Goal: Information Seeking & Learning: Learn about a topic

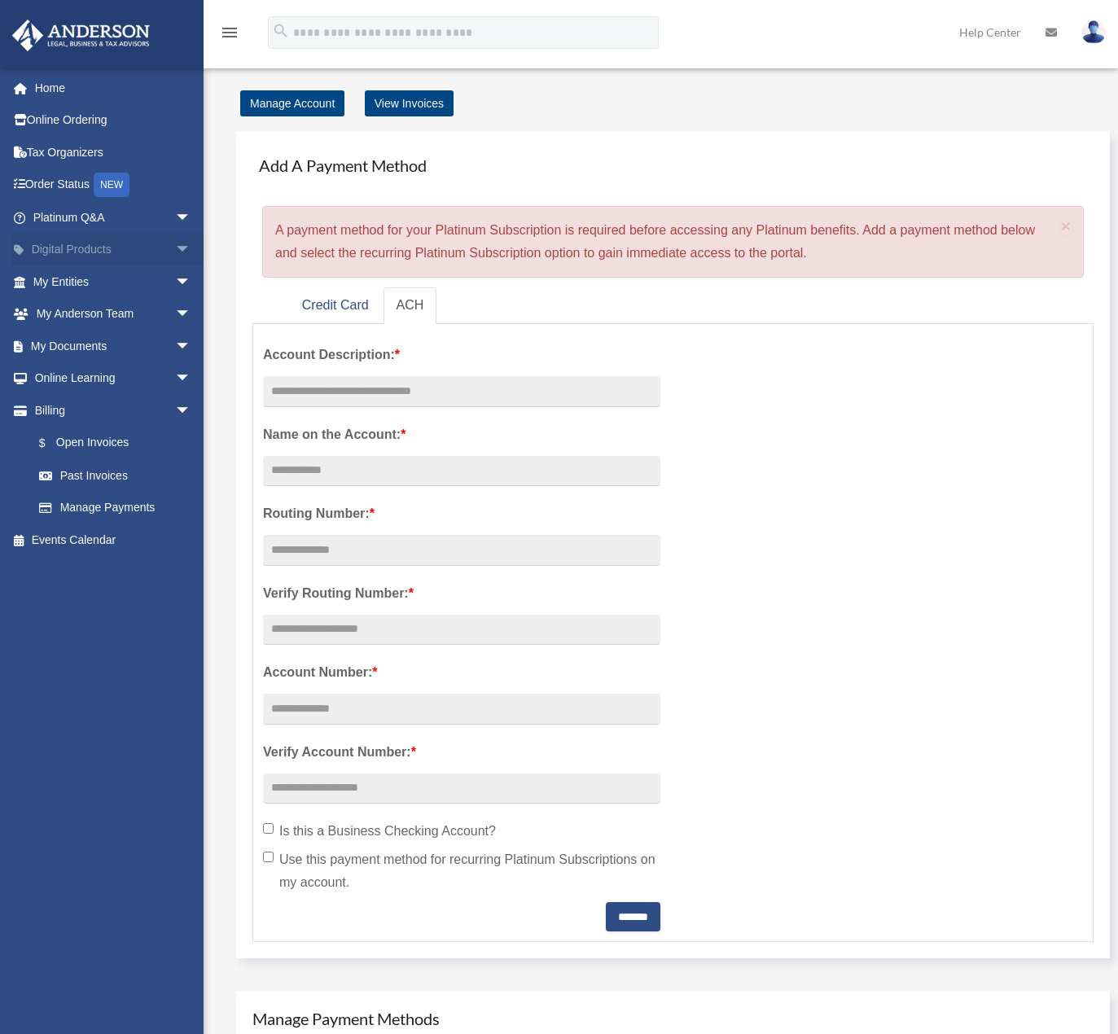
click at [175, 245] on span "arrow_drop_down" at bounding box center [191, 250] width 33 height 33
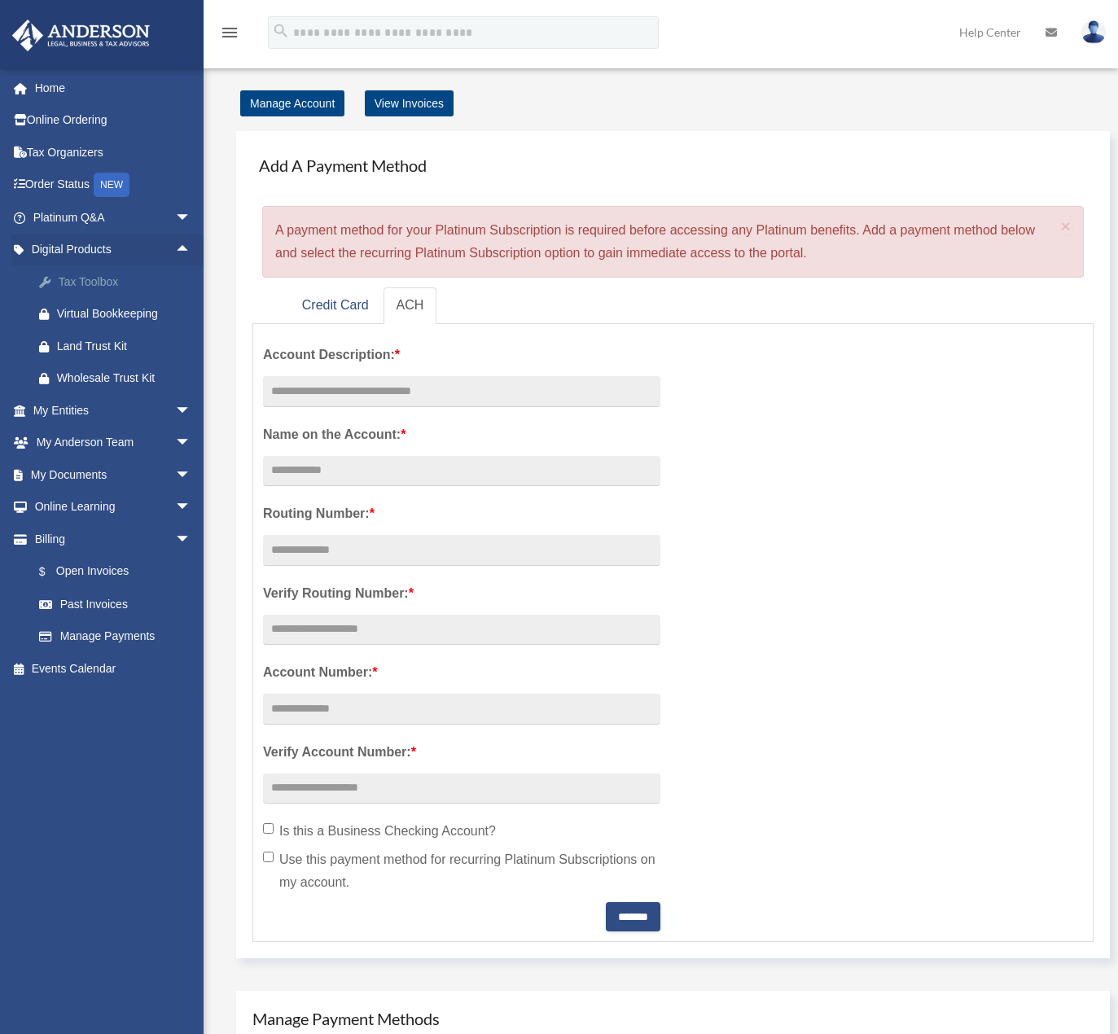
click at [103, 278] on div "Tax Toolbox" at bounding box center [126, 282] width 138 height 20
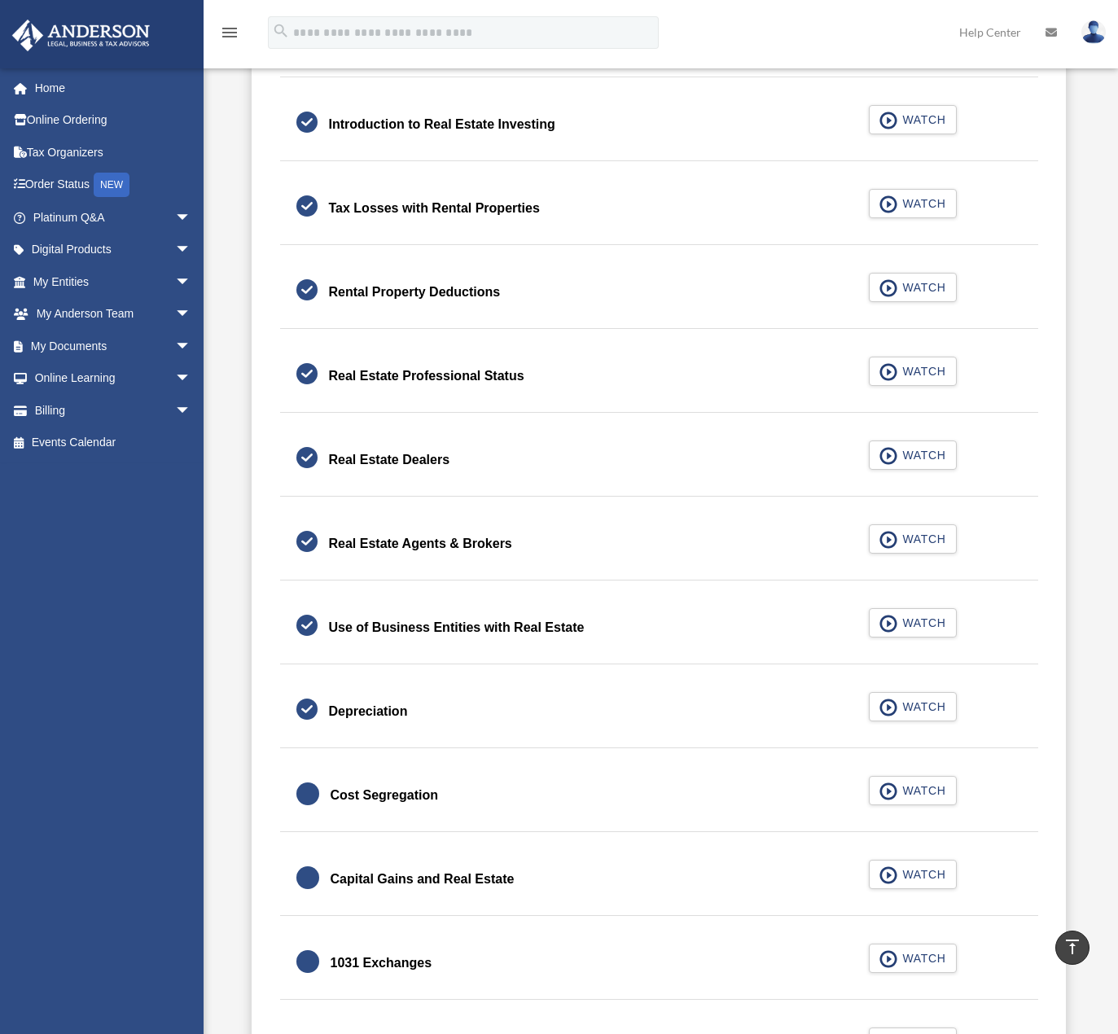
scroll to position [1140, 0]
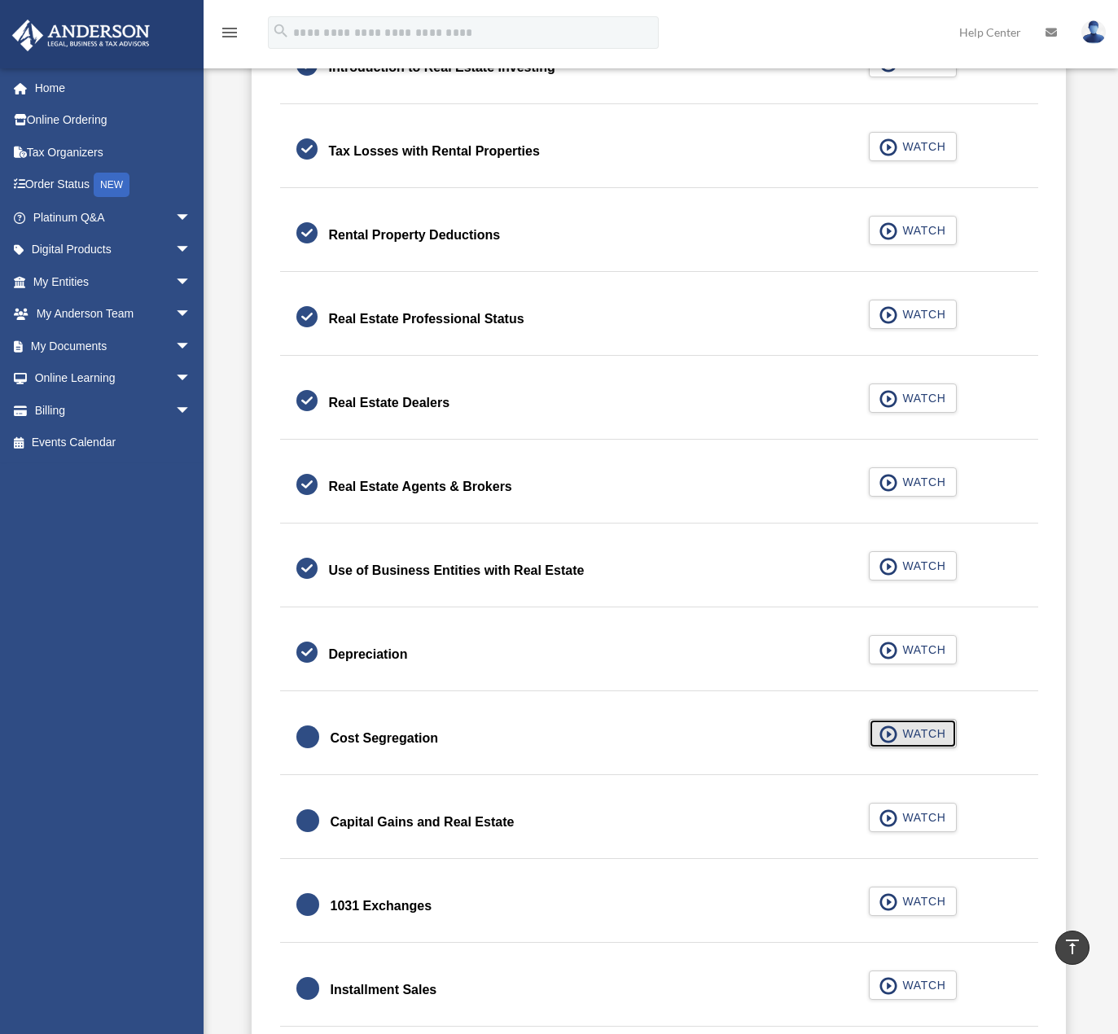
click at [908, 729] on span "WATCH" at bounding box center [921, 733] width 48 height 16
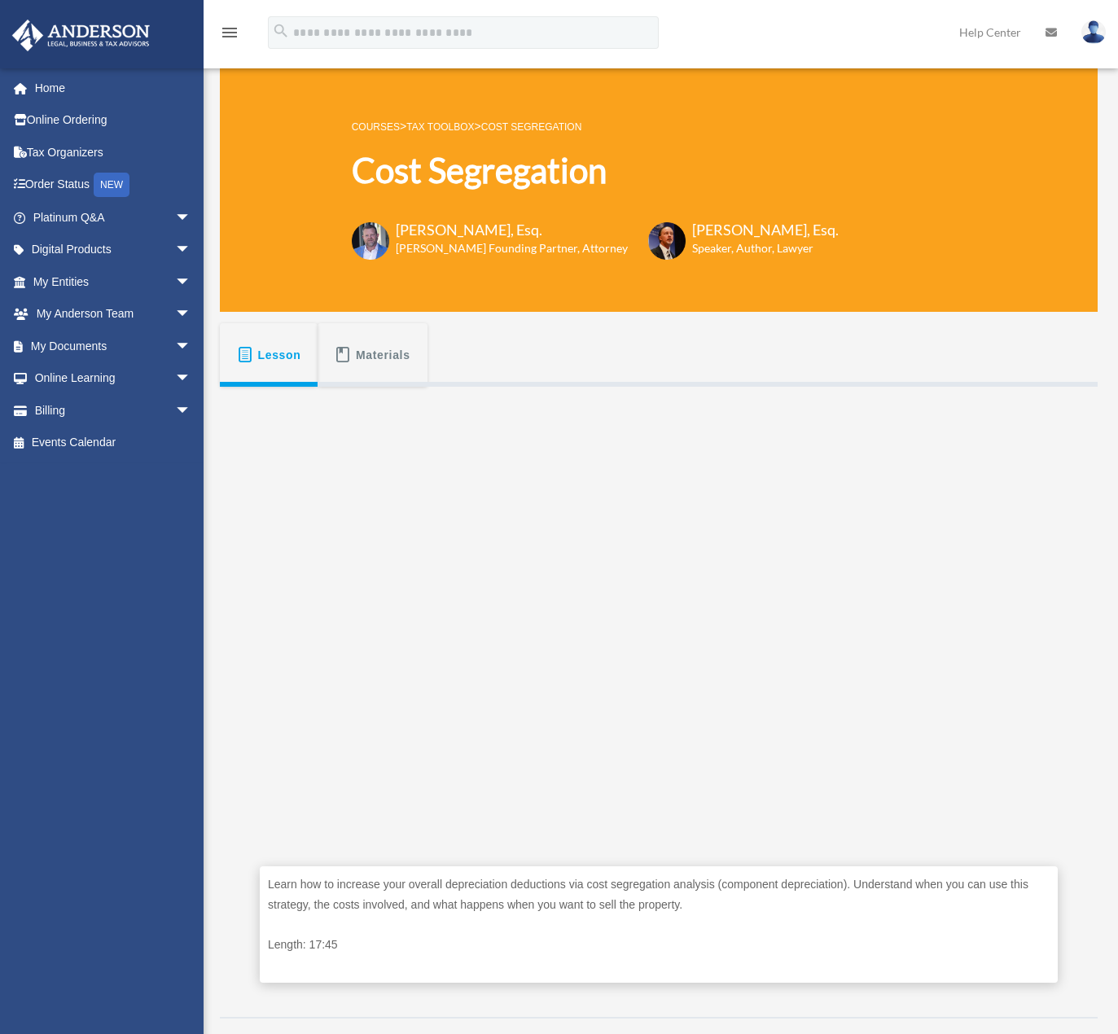
scroll to position [326, 0]
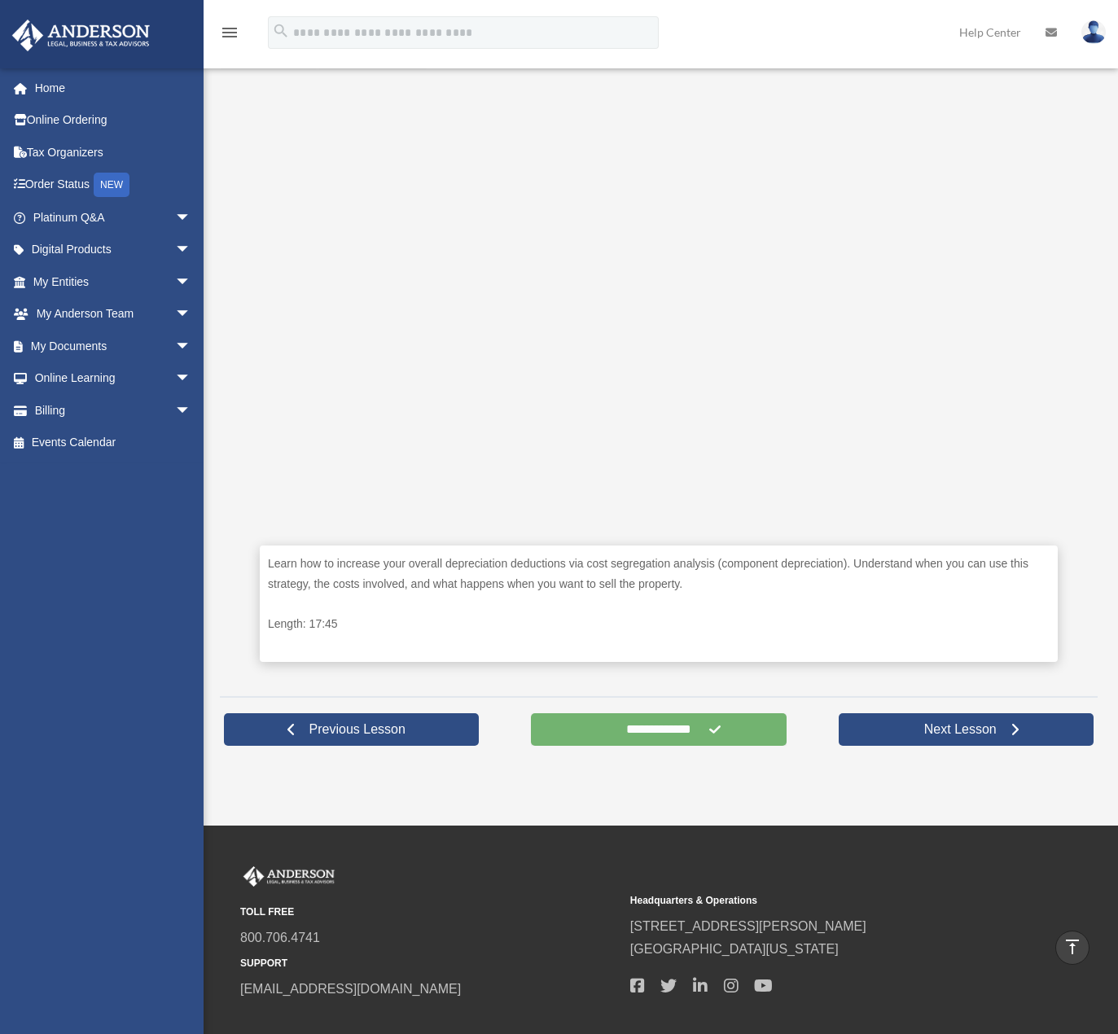
click at [676, 738] on input "**********" at bounding box center [658, 729] width 255 height 33
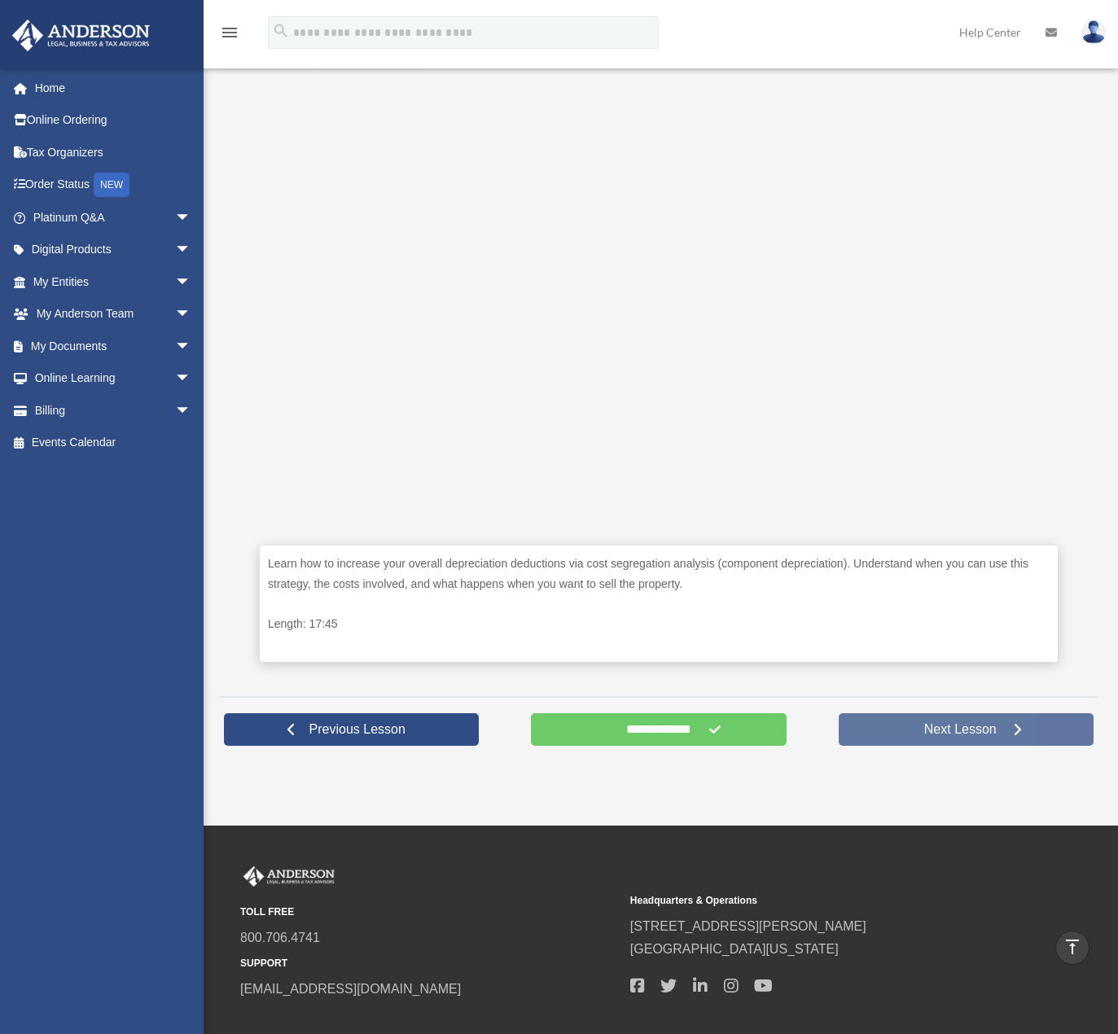
click at [957, 738] on link "Next Lesson" at bounding box center [965, 729] width 255 height 33
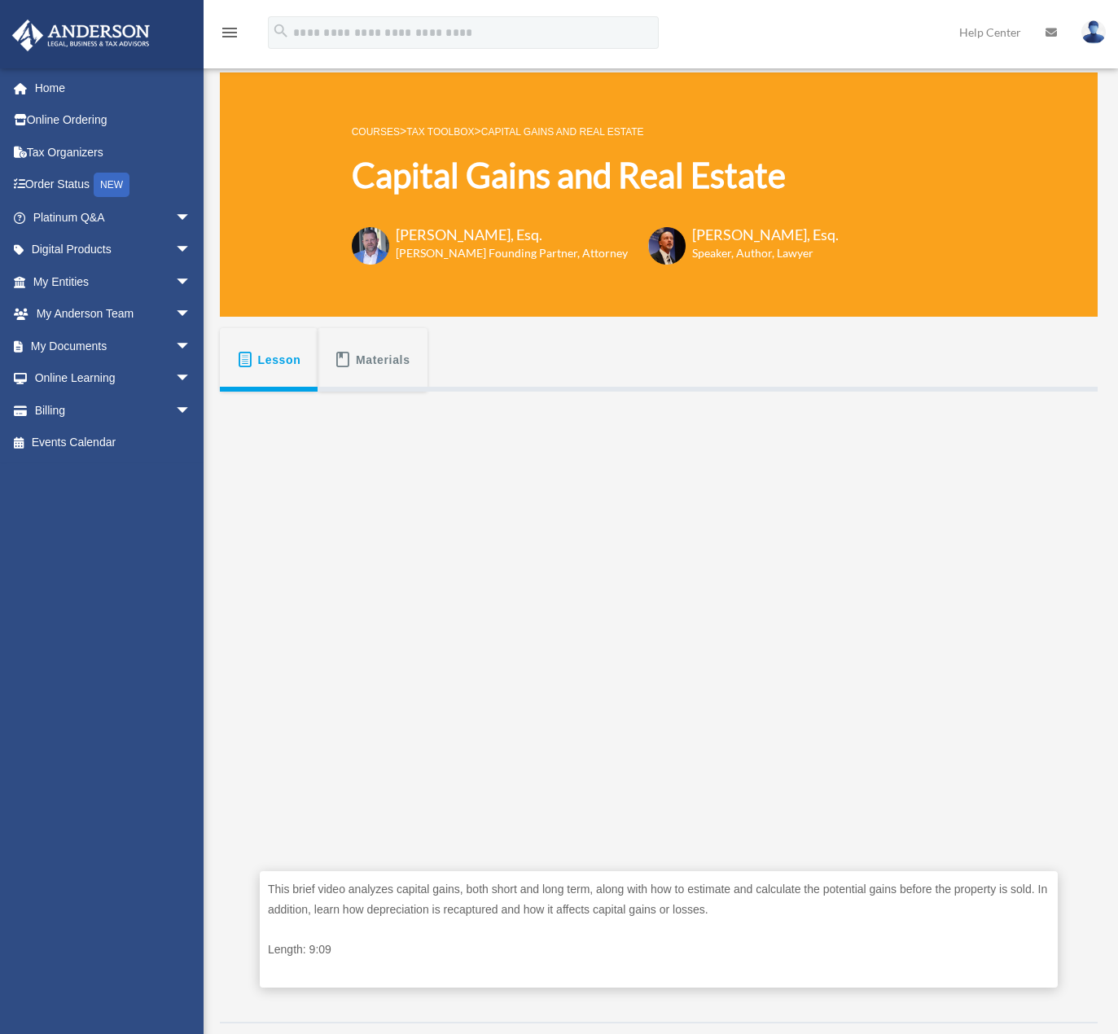
click at [203, 862] on div "Capital Gains and Real Estate COURSES > Tax Toolbox > Capital Gains and Real Es…" at bounding box center [660, 575] width 914 height 1061
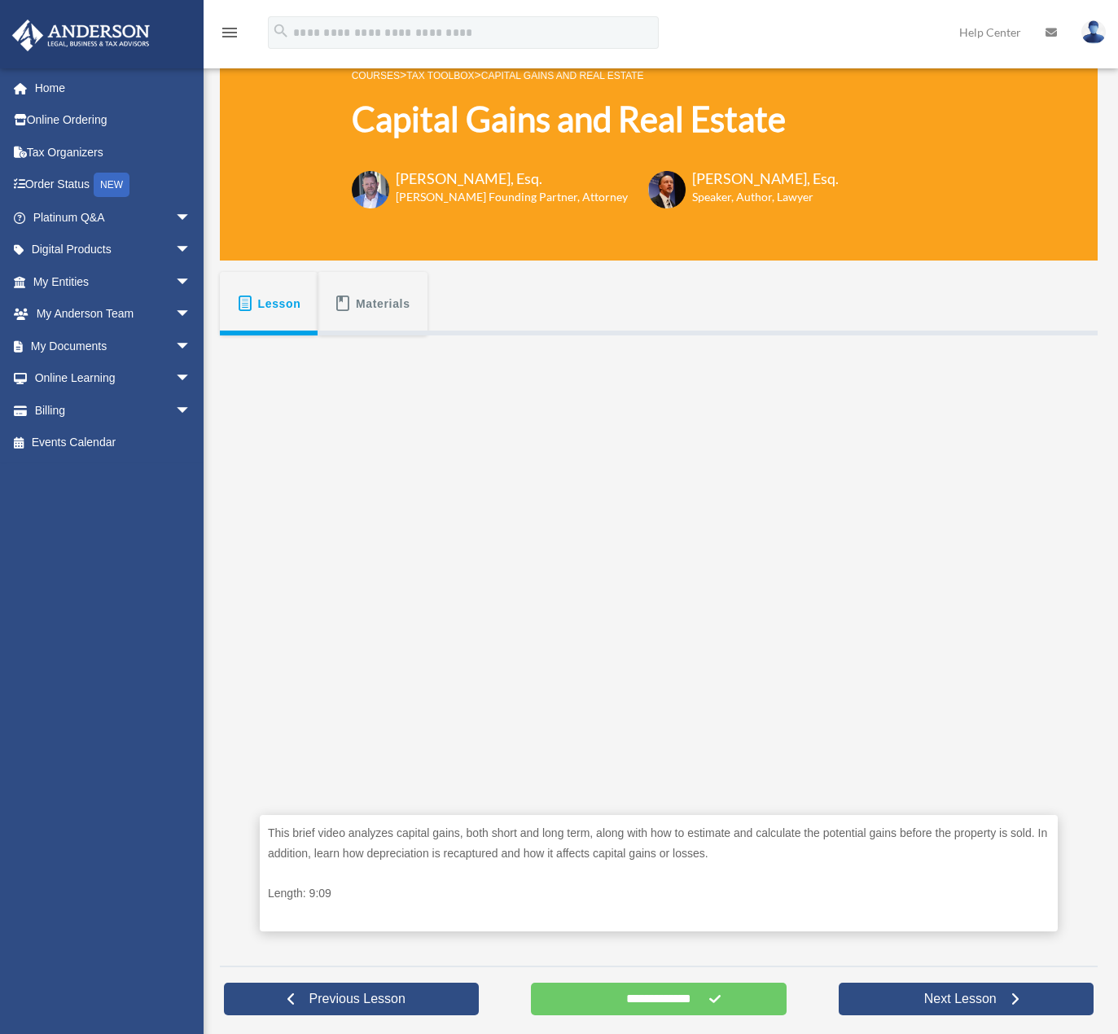
scroll to position [163, 0]
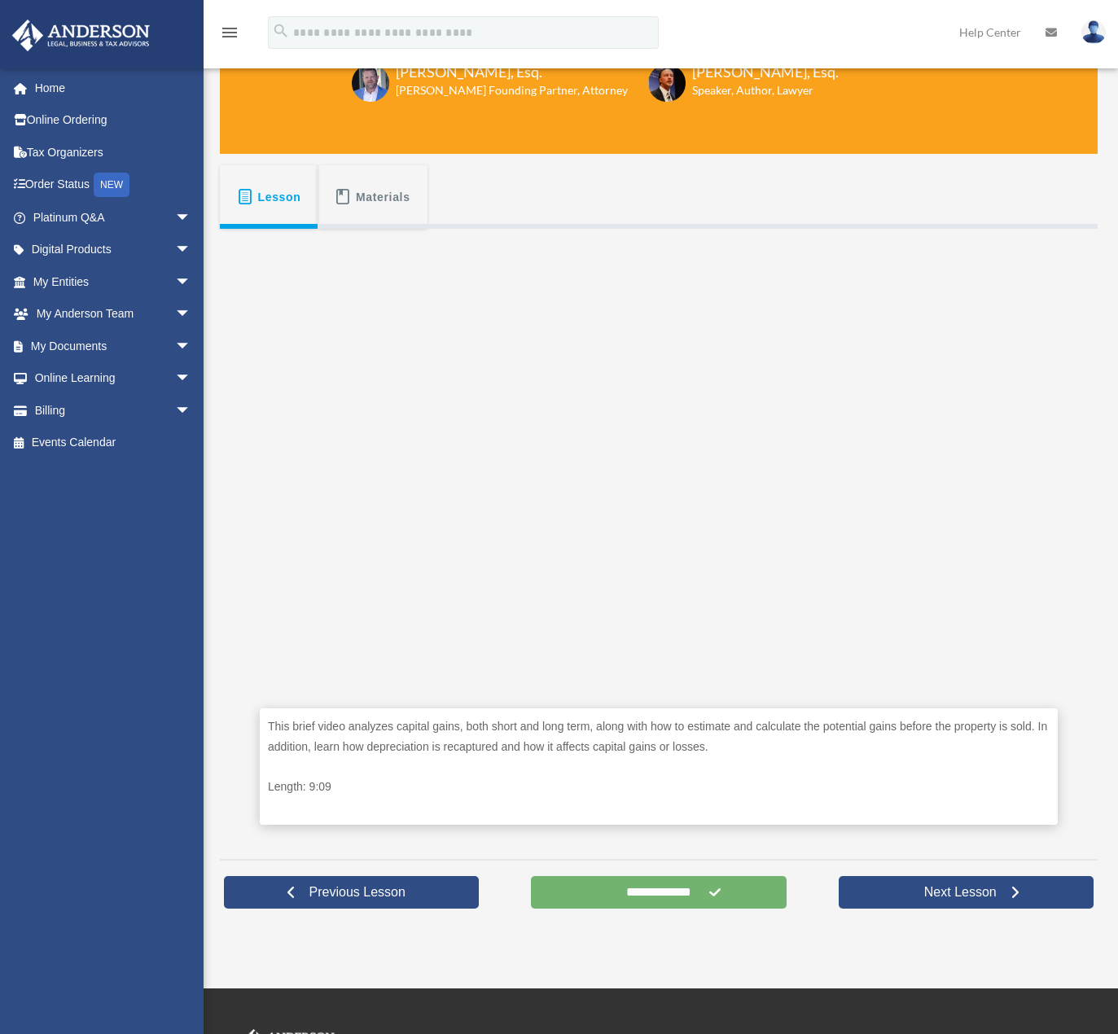
click at [641, 886] on input "**********" at bounding box center [658, 892] width 255 height 33
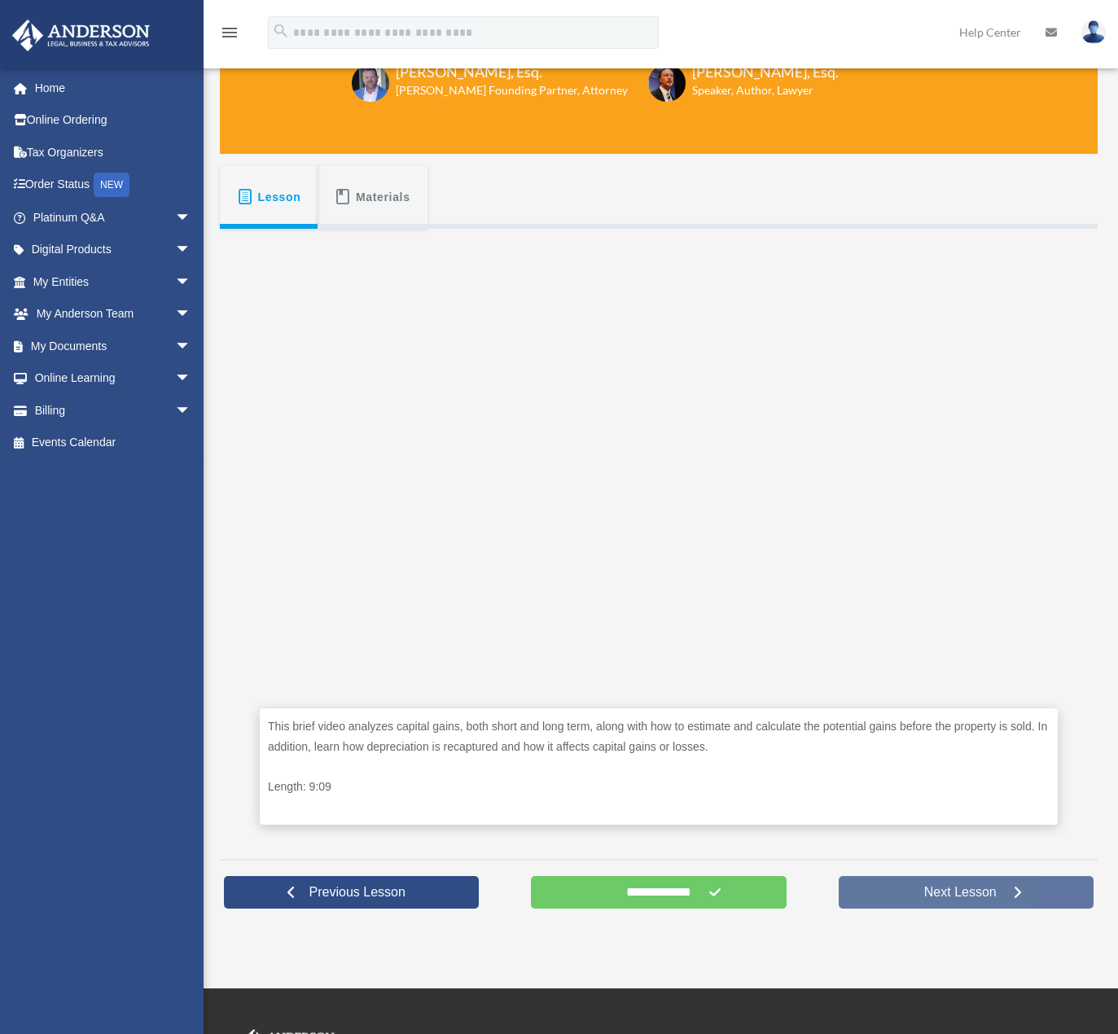
click at [969, 901] on link "Next Lesson" at bounding box center [965, 892] width 255 height 33
